Goal: Find contact information: Find contact information

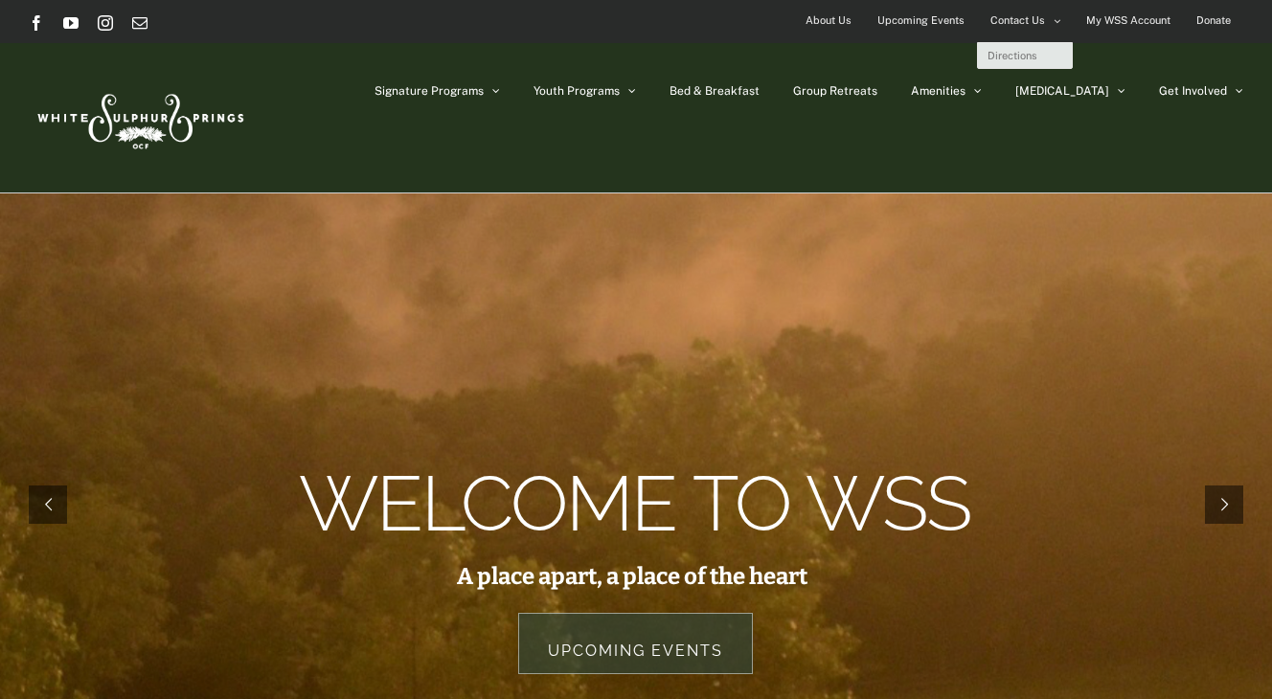
click at [1022, 16] on span "Contact Us" at bounding box center [1017, 21] width 55 height 28
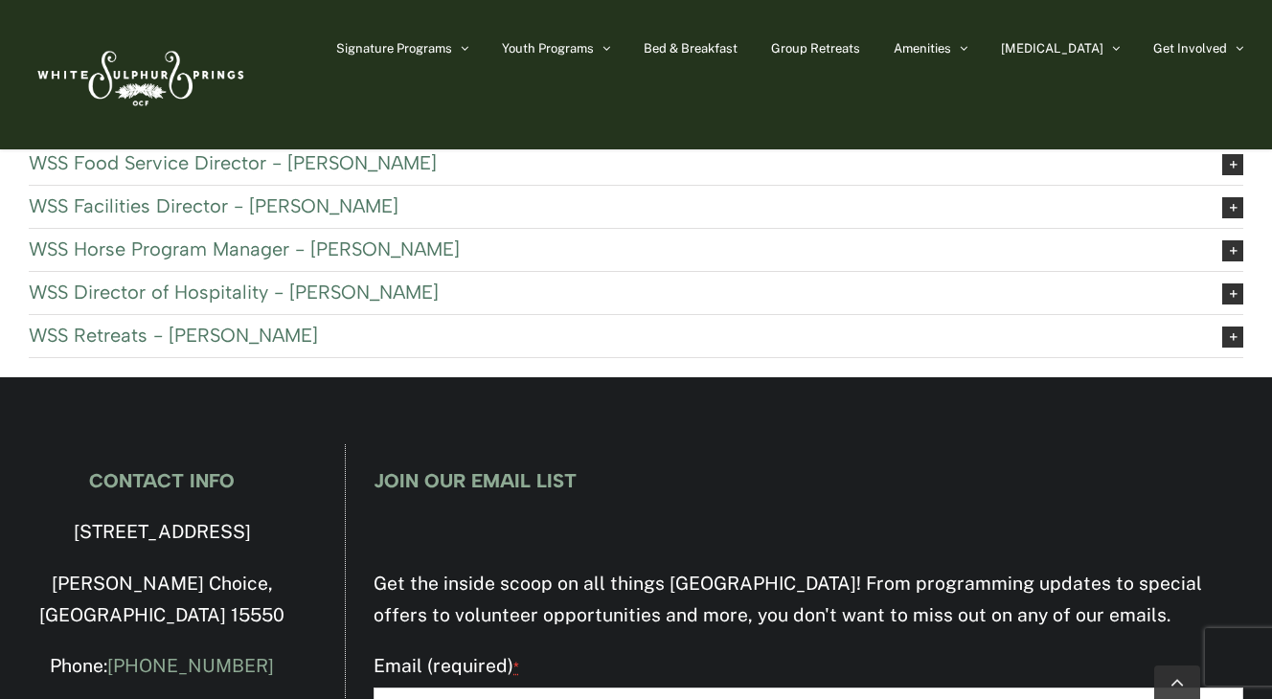
scroll to position [1061, 0]
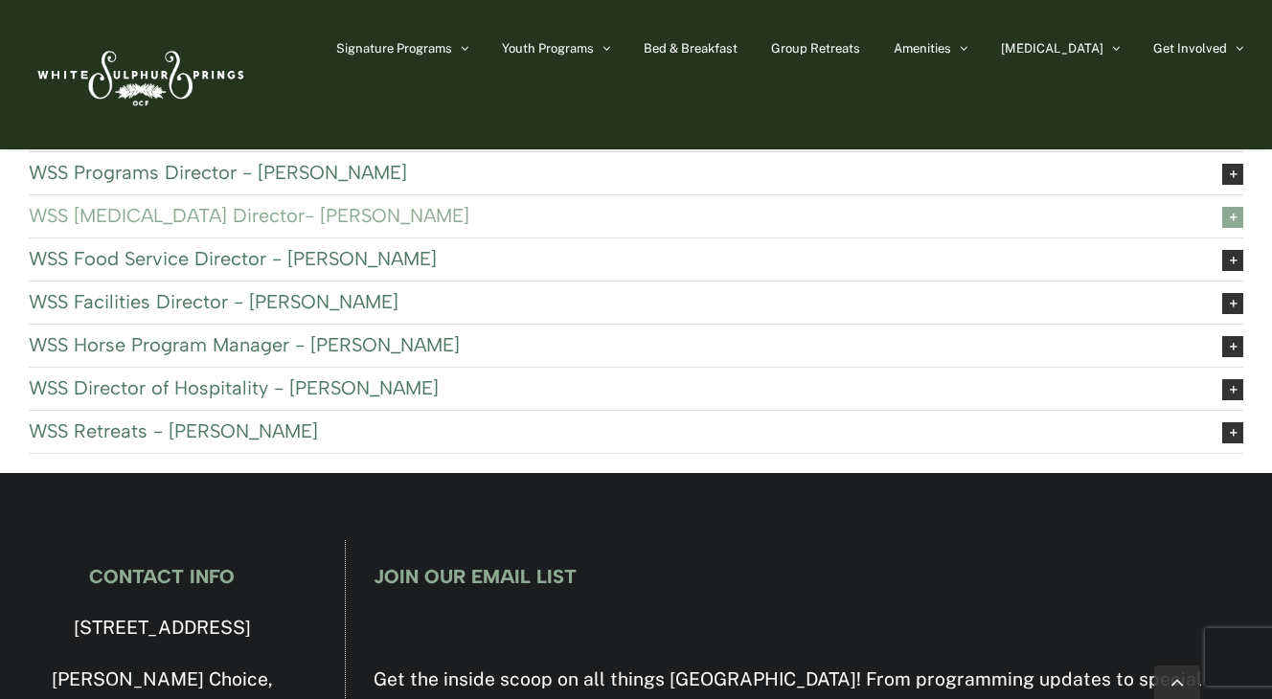
click at [304, 213] on span "WSS [MEDICAL_DATA] Director- [PERSON_NAME]" at bounding box center [610, 215] width 1163 height 21
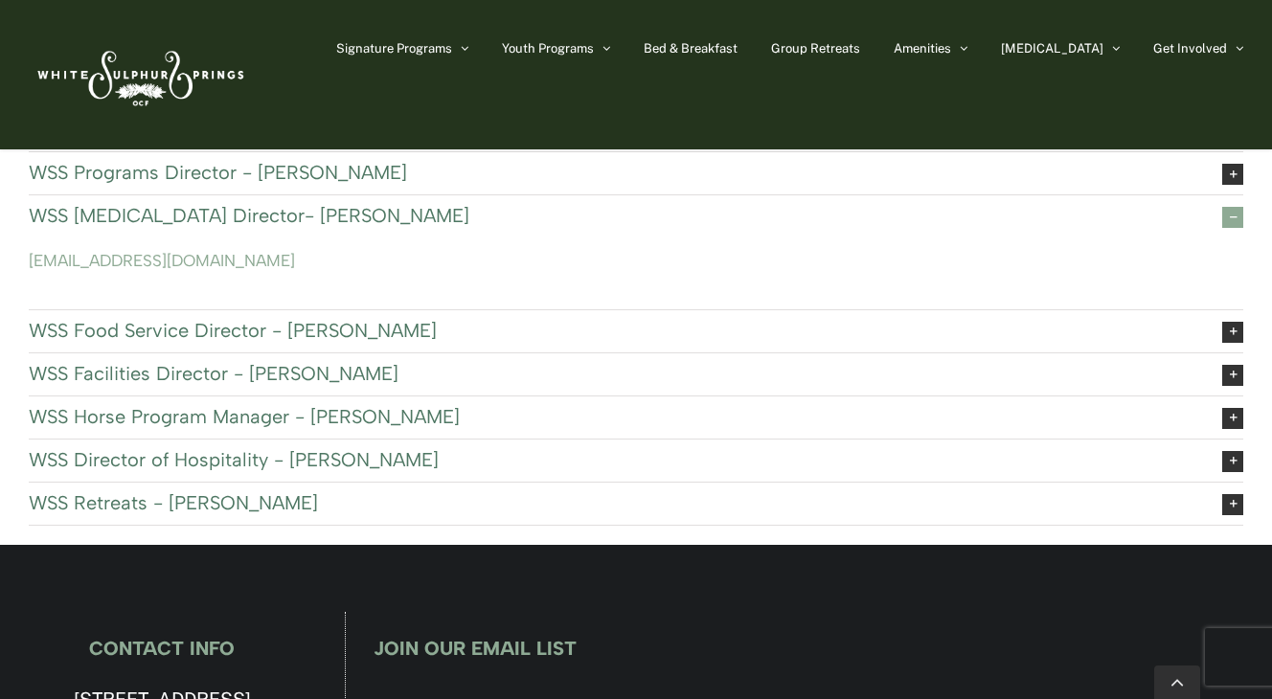
click at [304, 216] on span "WSS [MEDICAL_DATA] Director- [PERSON_NAME]" at bounding box center [610, 215] width 1163 height 21
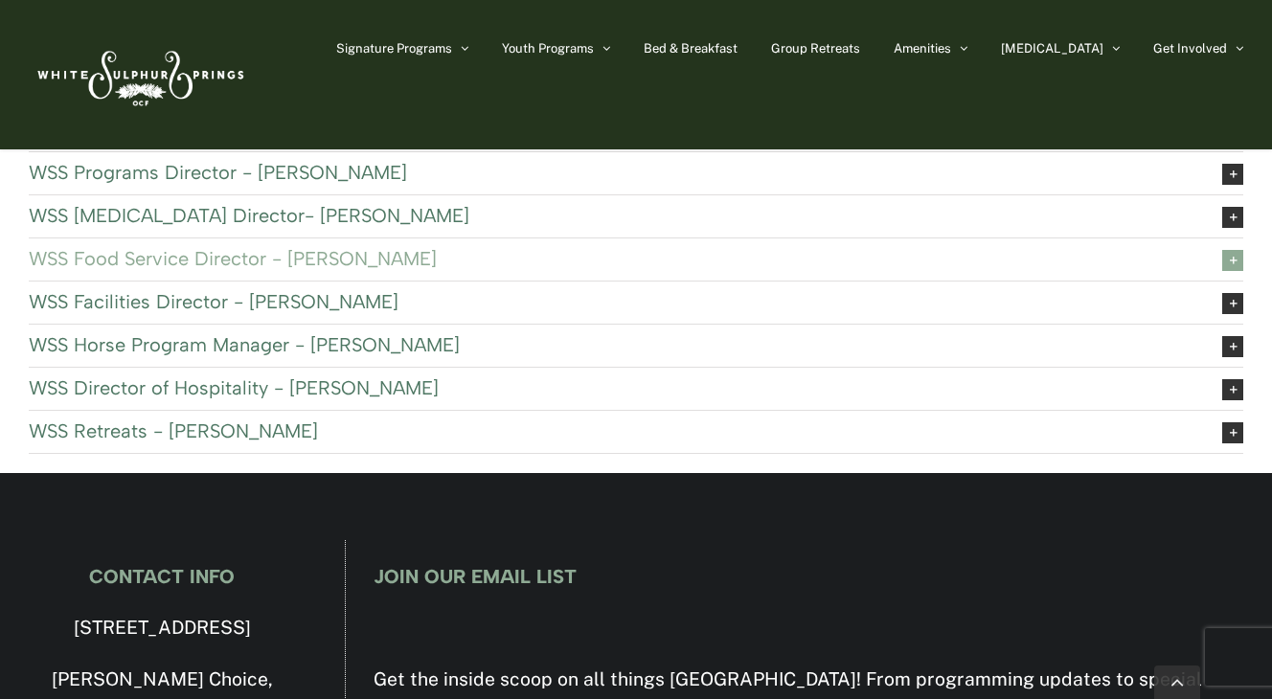
click at [310, 260] on span "WSS Food Service Director - [PERSON_NAME]" at bounding box center [610, 258] width 1163 height 21
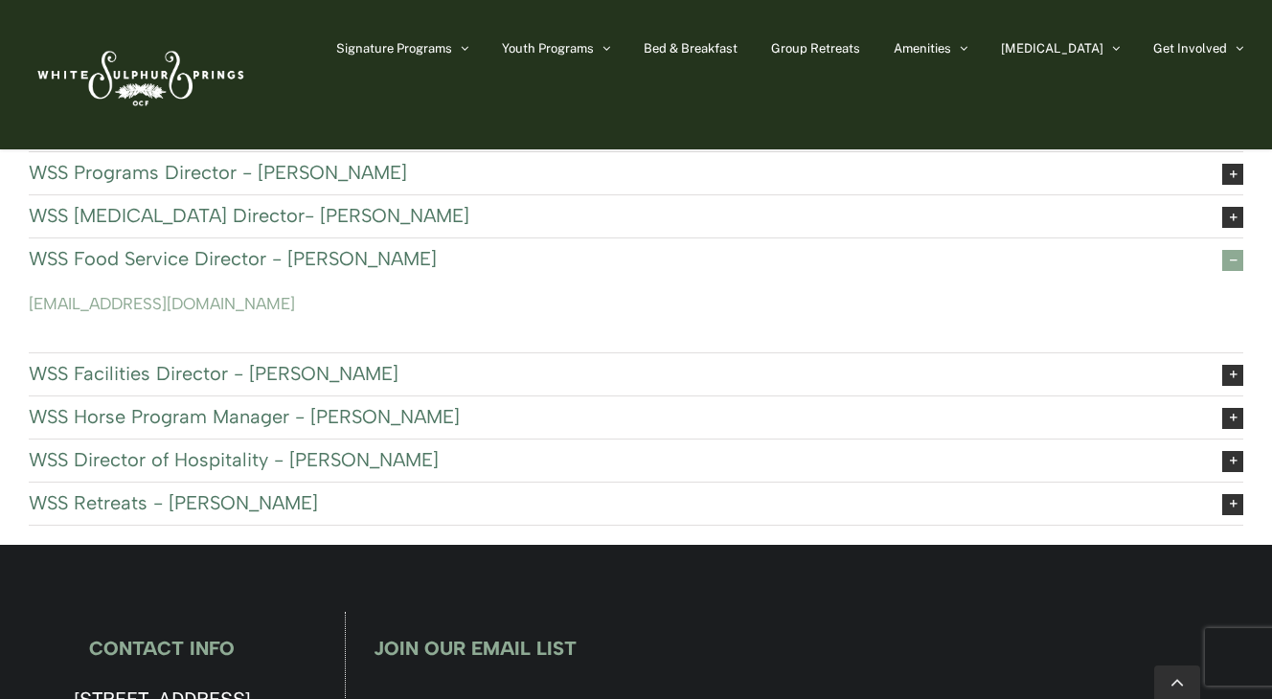
click at [309, 259] on span "WSS Food Service Director - Jenn Jacobs" at bounding box center [610, 258] width 1163 height 21
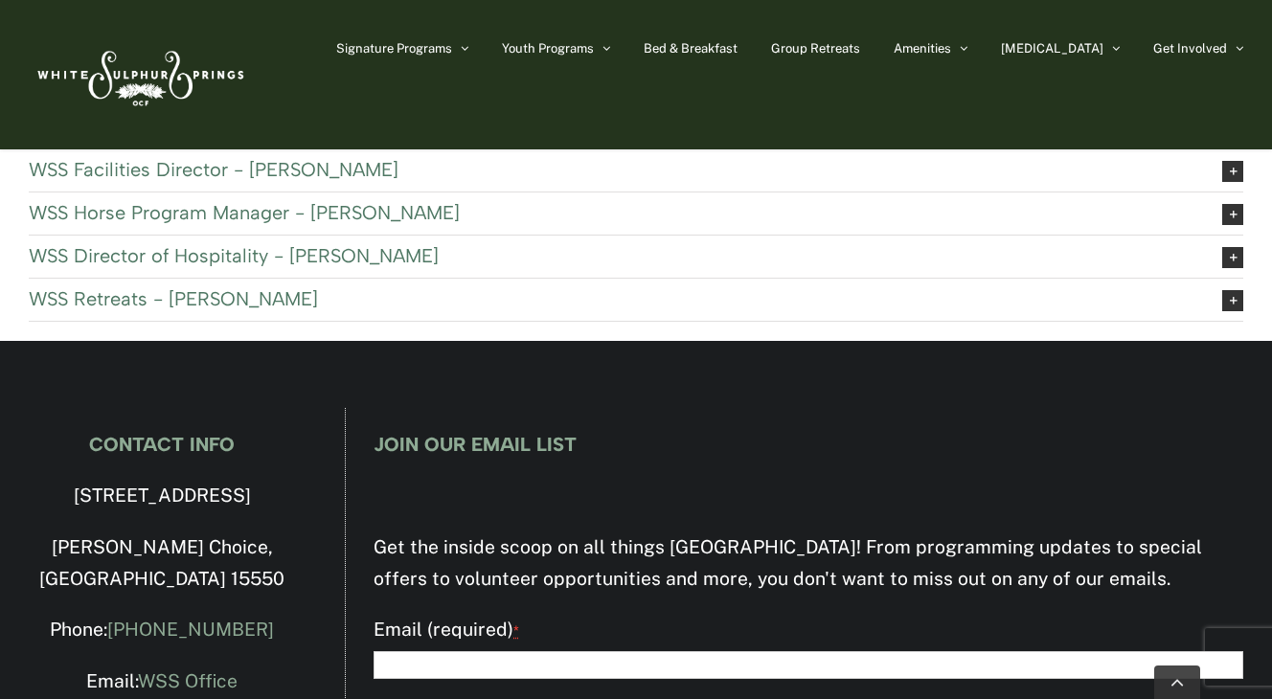
scroll to position [1252, 0]
